Goal: Information Seeking & Learning: Learn about a topic

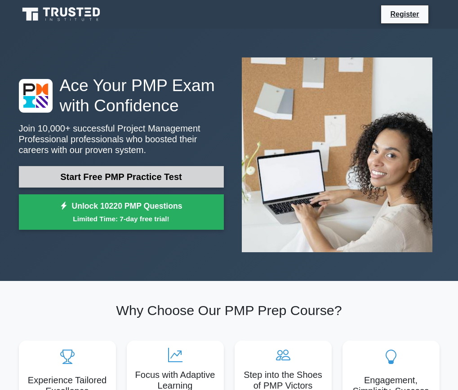
click at [174, 181] on link "Start Free PMP Practice Test" at bounding box center [121, 177] width 205 height 22
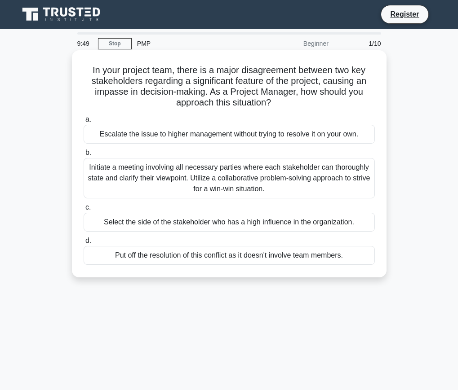
click at [310, 164] on div "Initiate a meeting involving all necessary parties where each stakeholder can t…" at bounding box center [229, 178] width 291 height 40
click at [84, 156] on input "b. Initiate a meeting involving all necessary parties where each stakeholder ca…" at bounding box center [84, 153] width 0 height 6
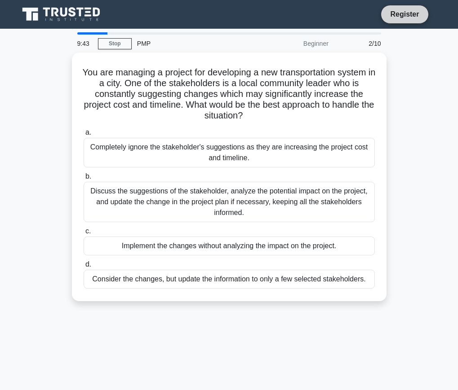
click at [410, 16] on link "Register" at bounding box center [405, 14] width 40 height 11
